Goal: Information Seeking & Learning: Find contact information

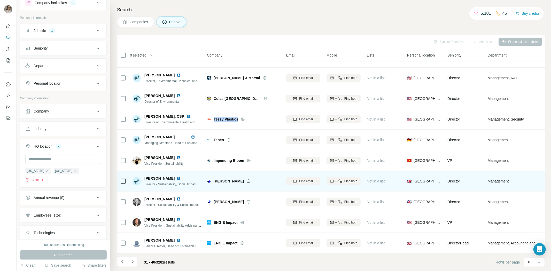
scroll to position [17, 0]
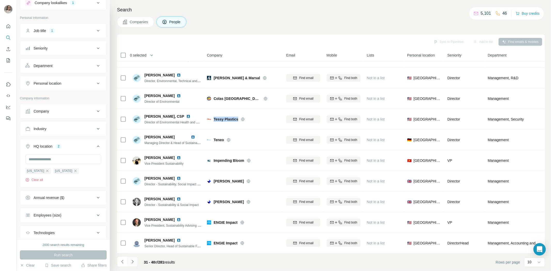
click at [133, 262] on icon "Navigate to next page" at bounding box center [132, 261] width 5 height 5
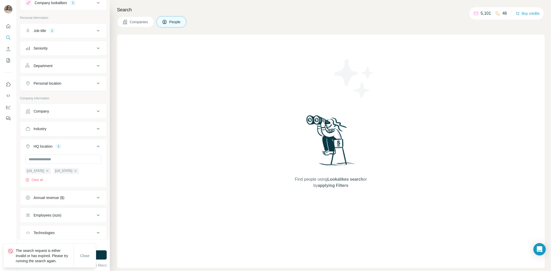
click at [336, 178] on span "Find people using Lookalikes search or by applying Filters" at bounding box center [330, 182] width 83 height 12
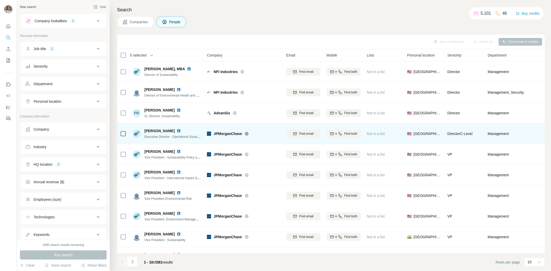
scroll to position [17, 0]
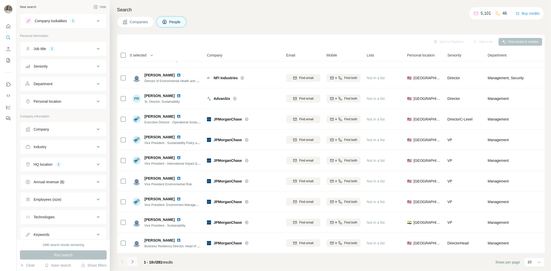
click at [135, 262] on icon "Navigate to next page" at bounding box center [132, 261] width 5 height 5
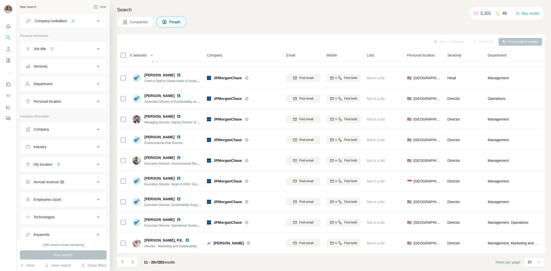
click at [135, 260] on icon "Navigate to next page" at bounding box center [132, 261] width 5 height 5
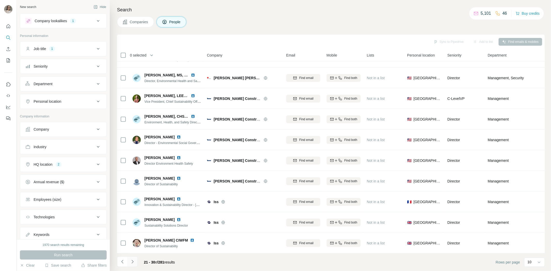
click at [131, 262] on icon "Navigate to next page" at bounding box center [132, 261] width 5 height 5
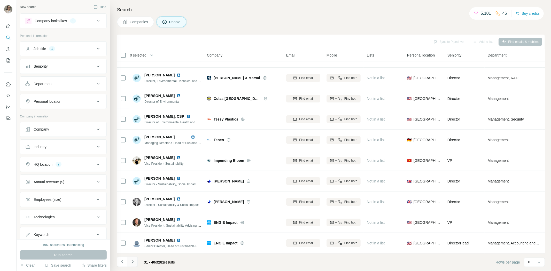
click at [131, 261] on icon "Navigate to next page" at bounding box center [132, 261] width 5 height 5
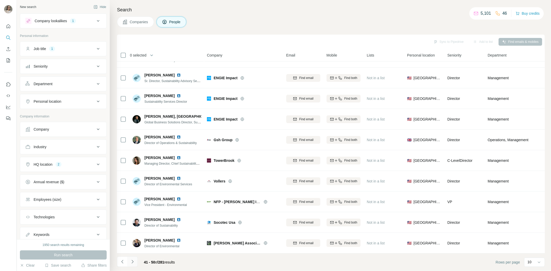
click at [133, 262] on icon "Navigate to next page" at bounding box center [132, 261] width 2 height 3
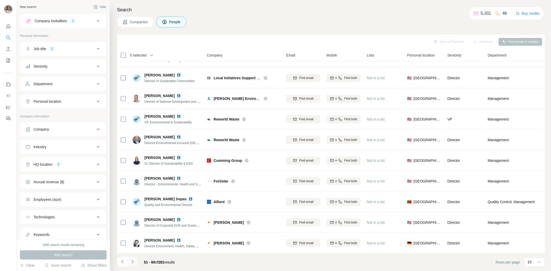
click at [133, 261] on icon "Navigate to next page" at bounding box center [132, 261] width 5 height 5
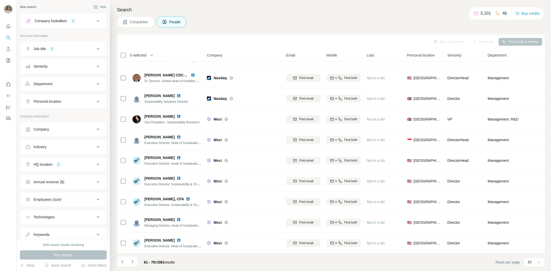
click at [133, 261] on icon "Navigate to next page" at bounding box center [132, 261] width 5 height 5
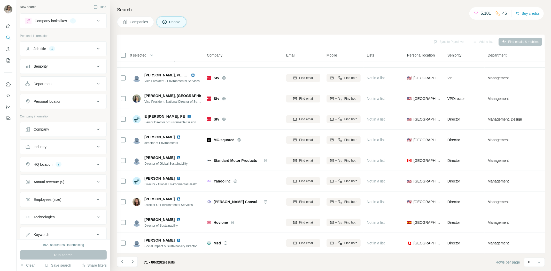
click at [132, 261] on icon "Navigate to next page" at bounding box center [132, 261] width 5 height 5
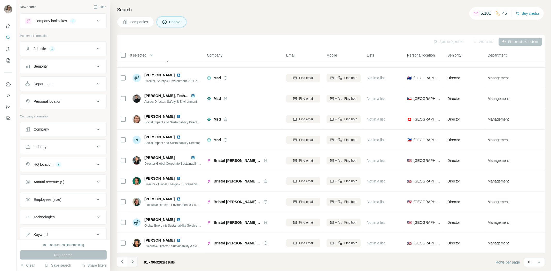
click at [132, 262] on icon "Navigate to next page" at bounding box center [132, 261] width 2 height 3
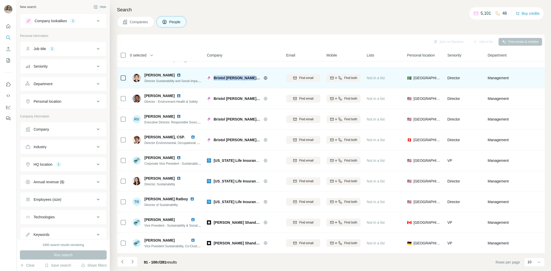
drag, startPoint x: 214, startPoint y: 74, endPoint x: 249, endPoint y: 74, distance: 35.4
click at [249, 75] on span "Bristol Myers Squibb" at bounding box center [237, 77] width 47 height 5
copy span "Bristol Myers Squibb"
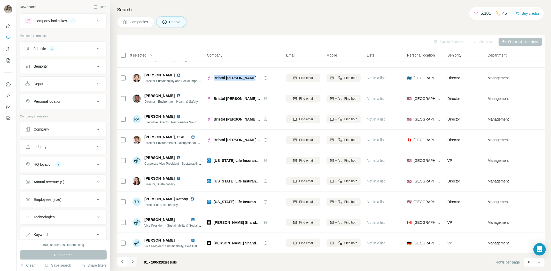
click at [132, 262] on icon "Navigate to next page" at bounding box center [132, 261] width 5 height 5
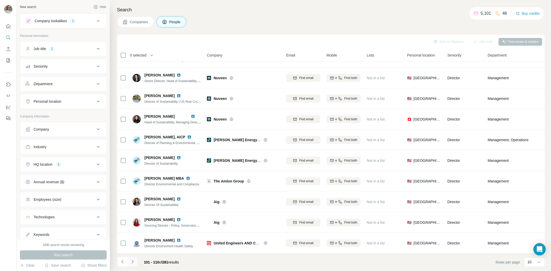
click at [134, 262] on icon "Navigate to next page" at bounding box center [132, 261] width 5 height 5
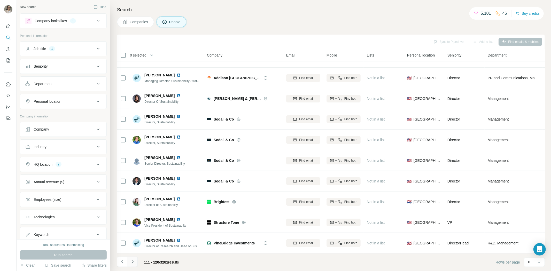
click at [132, 262] on icon "Navigate to next page" at bounding box center [132, 261] width 5 height 5
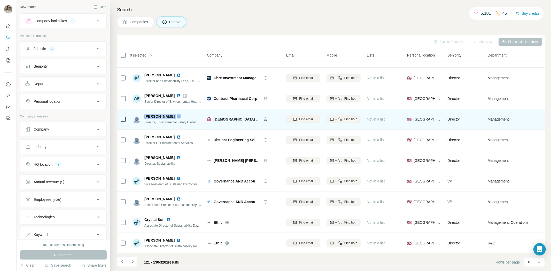
drag, startPoint x: 169, startPoint y: 113, endPoint x: 144, endPoint y: 114, distance: 25.3
click at [144, 114] on div "Pete marshall Director, Environmental Safety Global Operations" at bounding box center [166, 119] width 69 height 11
copy span "Pete marshall"
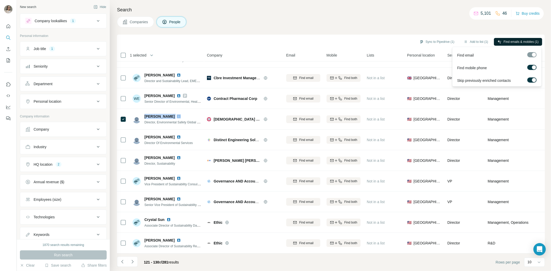
click at [520, 41] on span "Find emails & mobiles (1)" at bounding box center [521, 42] width 35 height 5
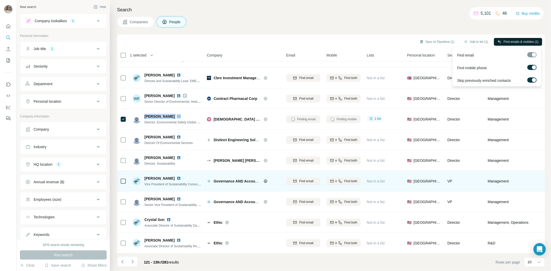
click at [494, 38] on button "Find emails & mobiles (1)" at bounding box center [518, 42] width 48 height 8
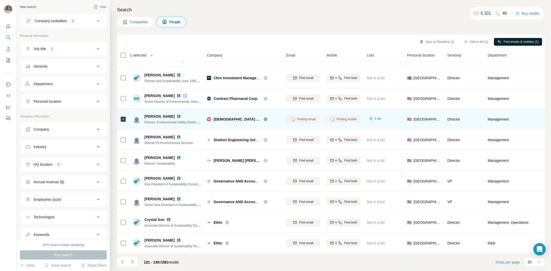
click at [154, 120] on div "Director, Environmental Safety Global Operations" at bounding box center [172, 122] width 57 height 5
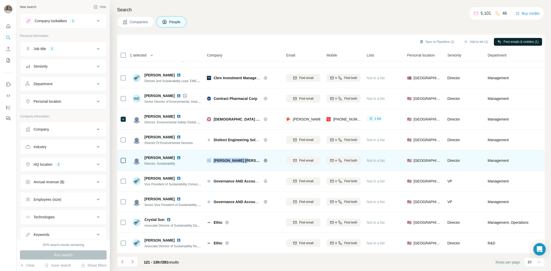
drag, startPoint x: 243, startPoint y: 157, endPoint x: 212, endPoint y: 159, distance: 30.8
click at [212, 159] on div "Becton Dickinson" at bounding box center [243, 160] width 73 height 5
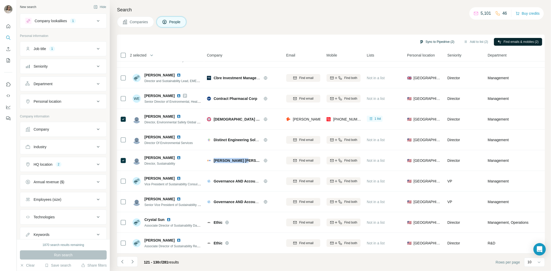
click at [429, 40] on button "Sync to Pipedrive (2)" at bounding box center [437, 42] width 42 height 8
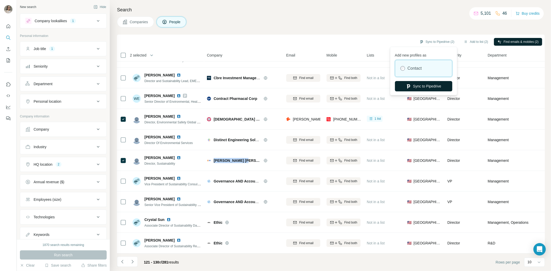
click at [435, 86] on button "Sync to Pipedrive" at bounding box center [423, 86] width 57 height 10
